Goal: Find specific page/section: Find specific page/section

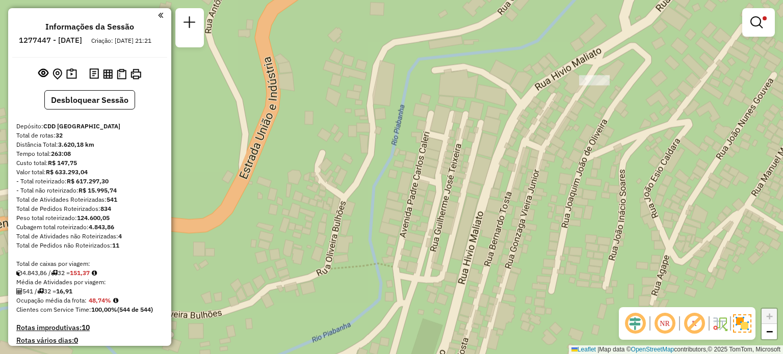
scroll to position [2049, 0]
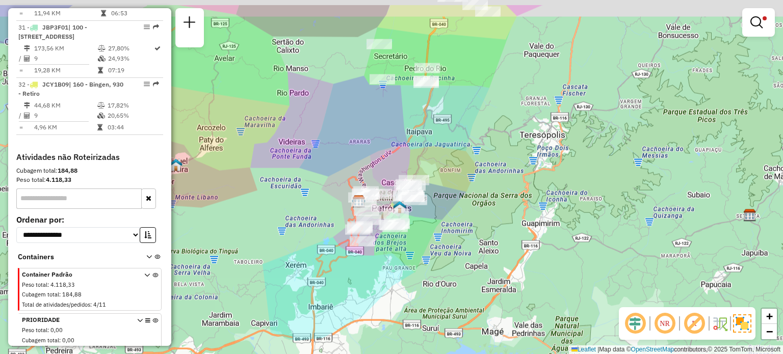
drag, startPoint x: 369, startPoint y: 101, endPoint x: 353, endPoint y: 162, distance: 63.3
click at [353, 162] on div "Rota 31 - Placa JBP3F01 08626889 - EDMO FERNANDES DOS R Limpar filtros Janela d…" at bounding box center [391, 177] width 783 height 354
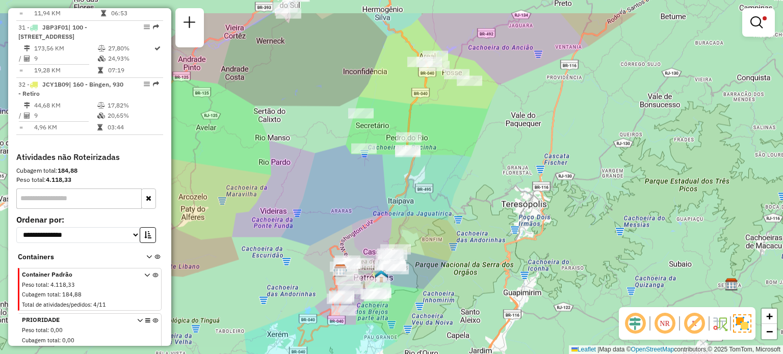
drag, startPoint x: 414, startPoint y: 69, endPoint x: 382, endPoint y: 167, distance: 103.2
click at [382, 167] on div "Rota 31 - Placa JBP3F01 08626889 - EDMO FERNANDES DOS R Limpar filtros Janela d…" at bounding box center [391, 177] width 783 height 354
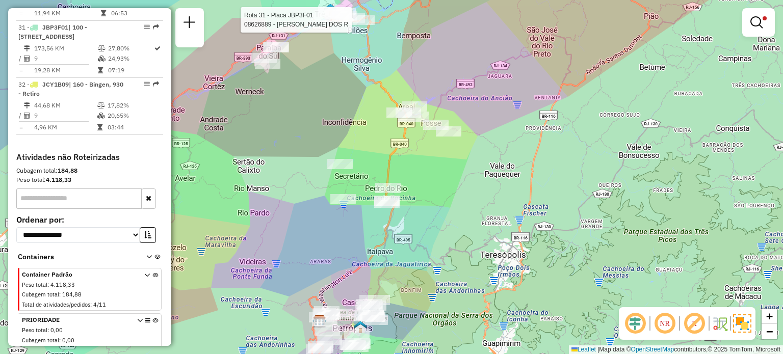
drag, startPoint x: 346, startPoint y: 100, endPoint x: 341, endPoint y: 190, distance: 89.4
click at [341, 190] on div "Rota 31 - Placa JBP3F01 08626889 - EDMO FERNANDES DOS R Rota 30 - Placa QJU5262…" at bounding box center [391, 177] width 783 height 354
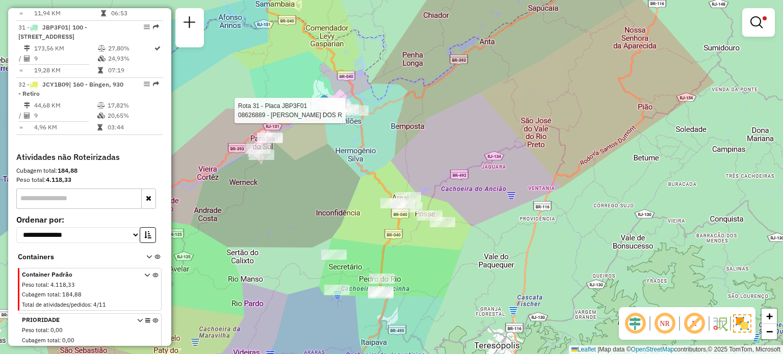
click at [443, 124] on div "Rota 31 - Placa JBP3F01 08626889 - EDMO FERNANDES DOS R Limpar filtros Janela d…" at bounding box center [391, 177] width 783 height 354
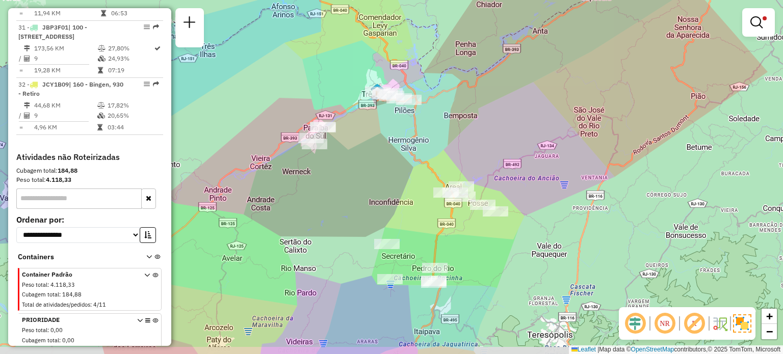
drag, startPoint x: 315, startPoint y: 186, endPoint x: 369, endPoint y: 152, distance: 63.8
click at [369, 152] on div "Limpar filtros Janela de atendimento Grade de atendimento Capacidade Transporta…" at bounding box center [391, 177] width 783 height 354
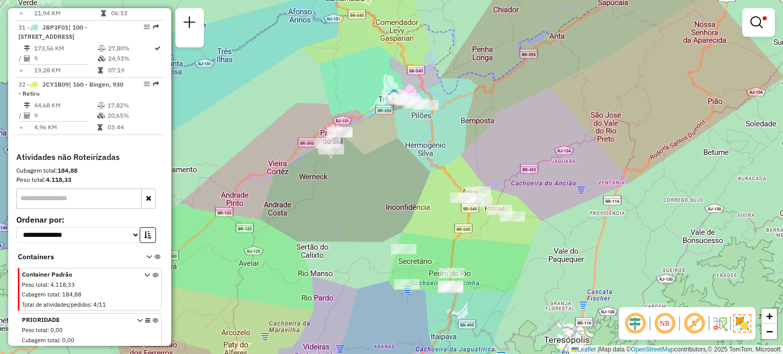
drag, startPoint x: 376, startPoint y: 171, endPoint x: 393, endPoint y: 176, distance: 17.6
click at [393, 176] on div "Limpar filtros Janela de atendimento Grade de atendimento Capacidade Transporta…" at bounding box center [391, 177] width 783 height 354
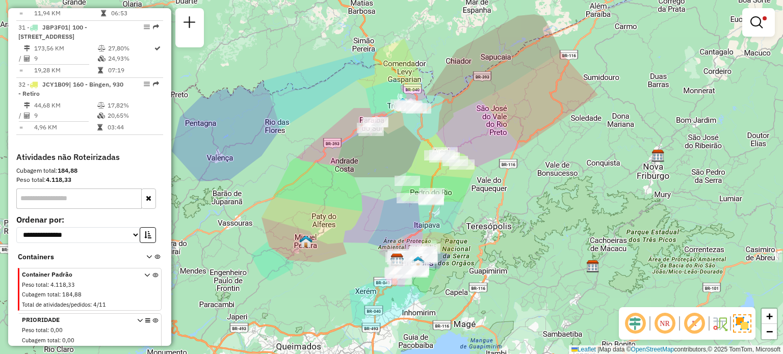
drag, startPoint x: 383, startPoint y: 201, endPoint x: 391, endPoint y: 180, distance: 22.1
click at [391, 180] on div "Limpar filtros Janela de atendimento Grade de atendimento Capacidade Transporta…" at bounding box center [391, 177] width 783 height 354
